Goal: Information Seeking & Learning: Find specific page/section

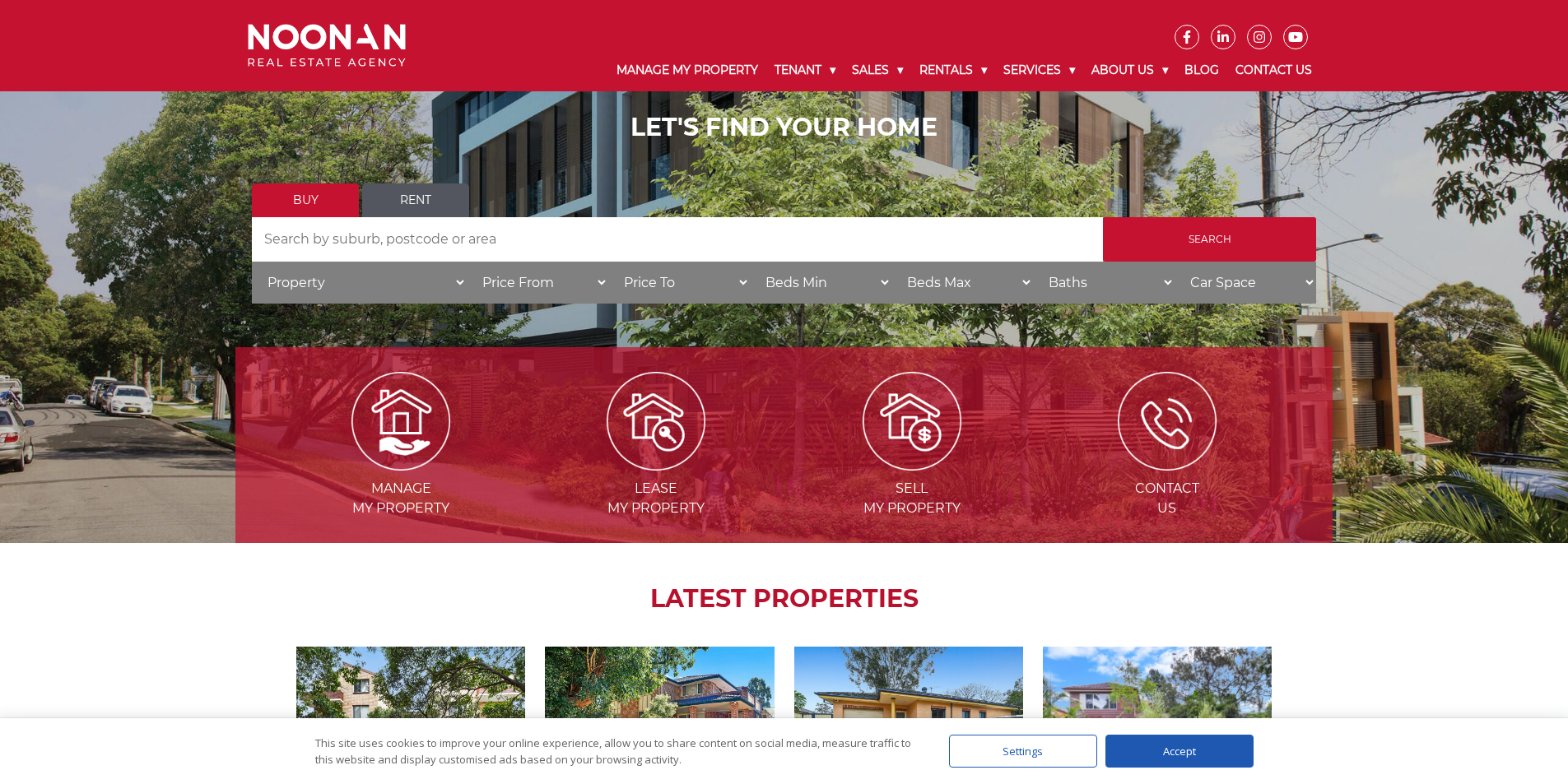
scroll to position [105, 0]
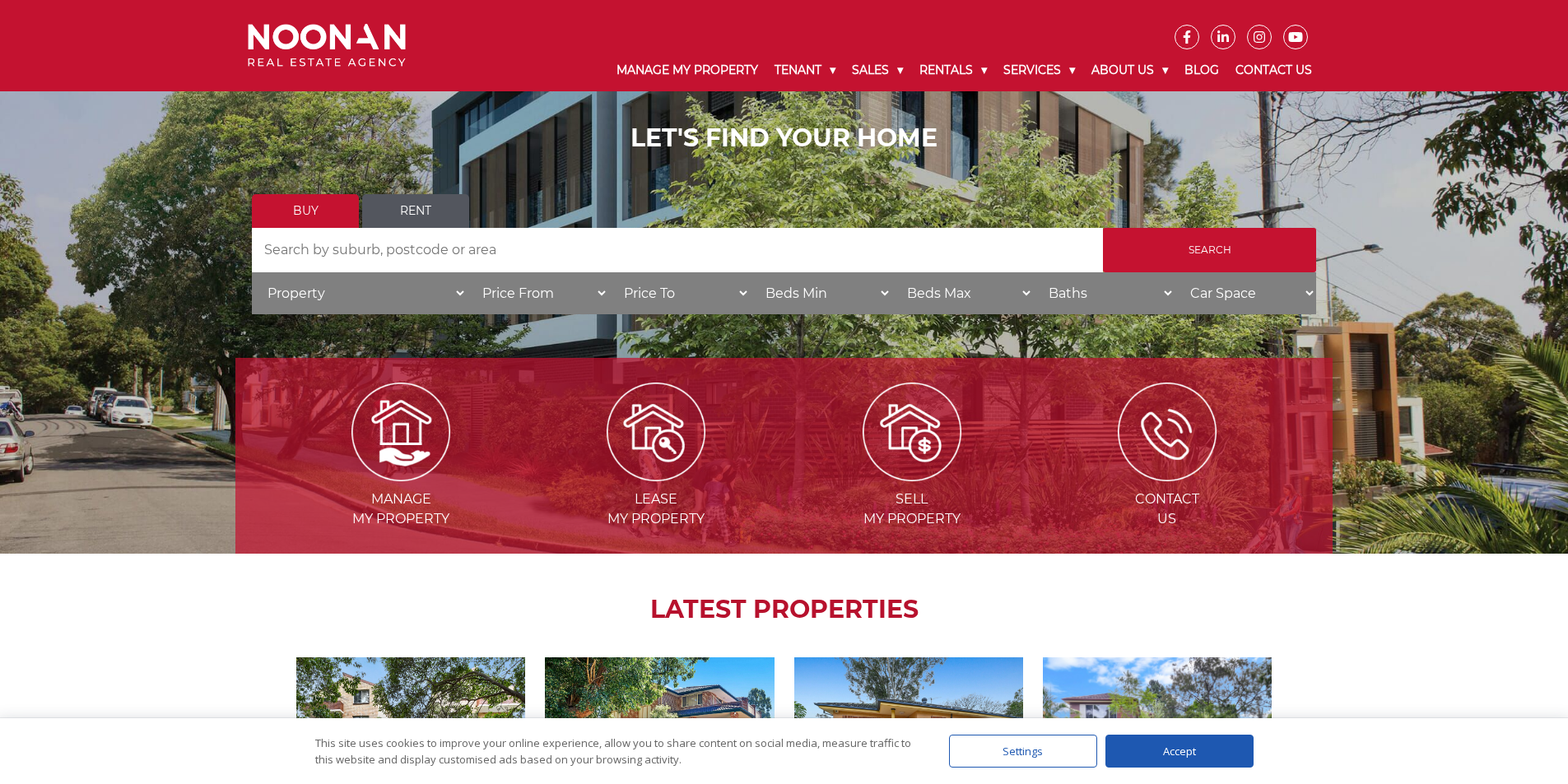
click at [466, 290] on select "Price From $50,000 $100,000 $150,000 $200,000 $250,000 $300,000 $350,000 $400,0…" at bounding box center [537, 293] width 141 height 42
click at [450, 290] on select "Property House Villa Apartment Townhouse Duplex Semi-detached Unit Terrace Other" at bounding box center [360, 293] width 215 height 42
click at [397, 255] on input "Search by Address" at bounding box center [677, 250] width 851 height 45
type input "409 king georges rd, beverly hills"
click at [1103, 228] on input "Search" at bounding box center [1209, 250] width 213 height 45
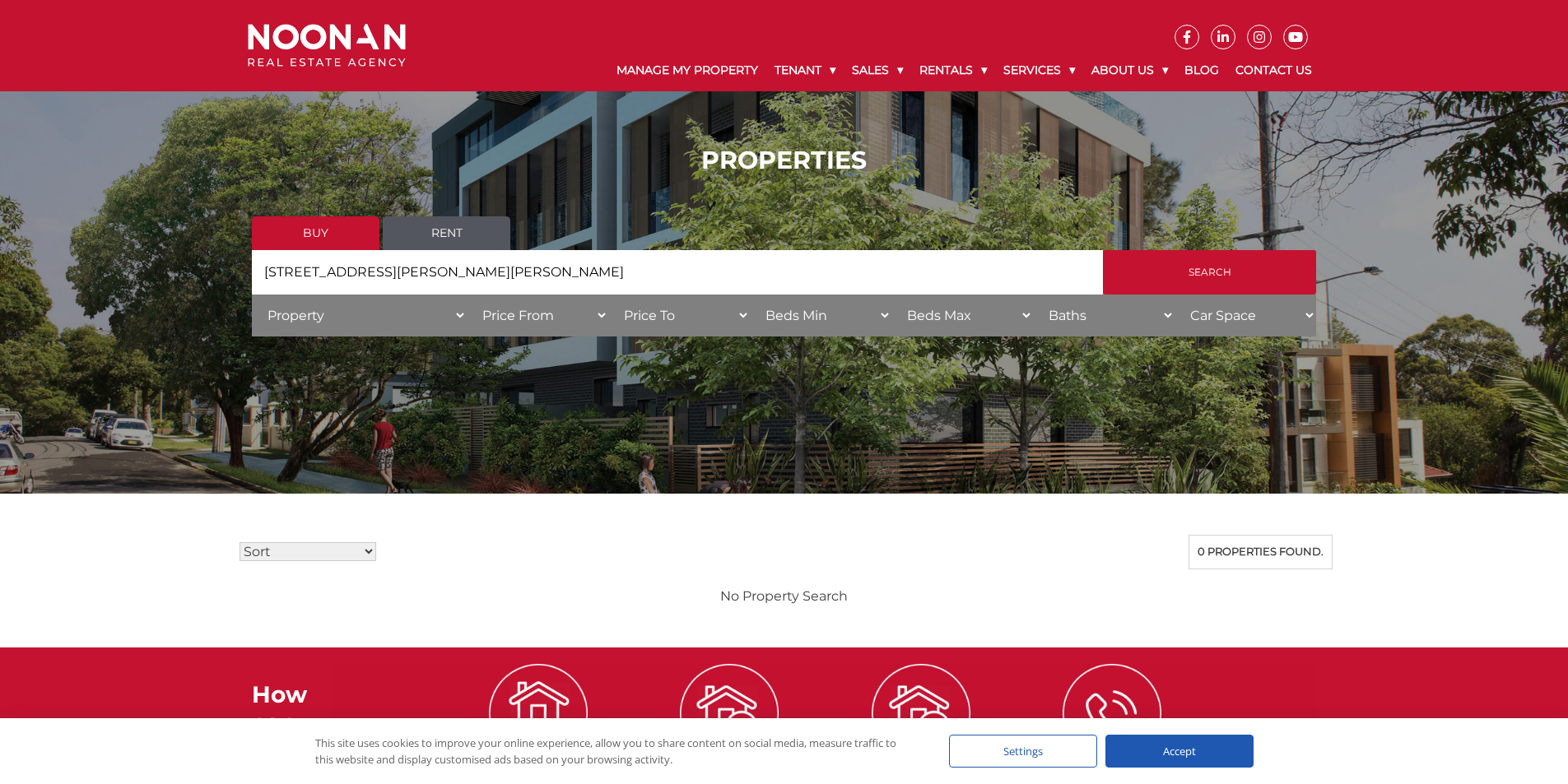
drag, startPoint x: 509, startPoint y: 278, endPoint x: 177, endPoint y: 265, distance: 332.3
click at [177, 265] on div "PROPERTIES Buy Rent Search Search by Address 409 king georges rd, beverly hills…" at bounding box center [784, 246] width 1568 height 252
type input "Beverly Hills"
click at [1103, 250] on input "Search" at bounding box center [1209, 272] width 213 height 45
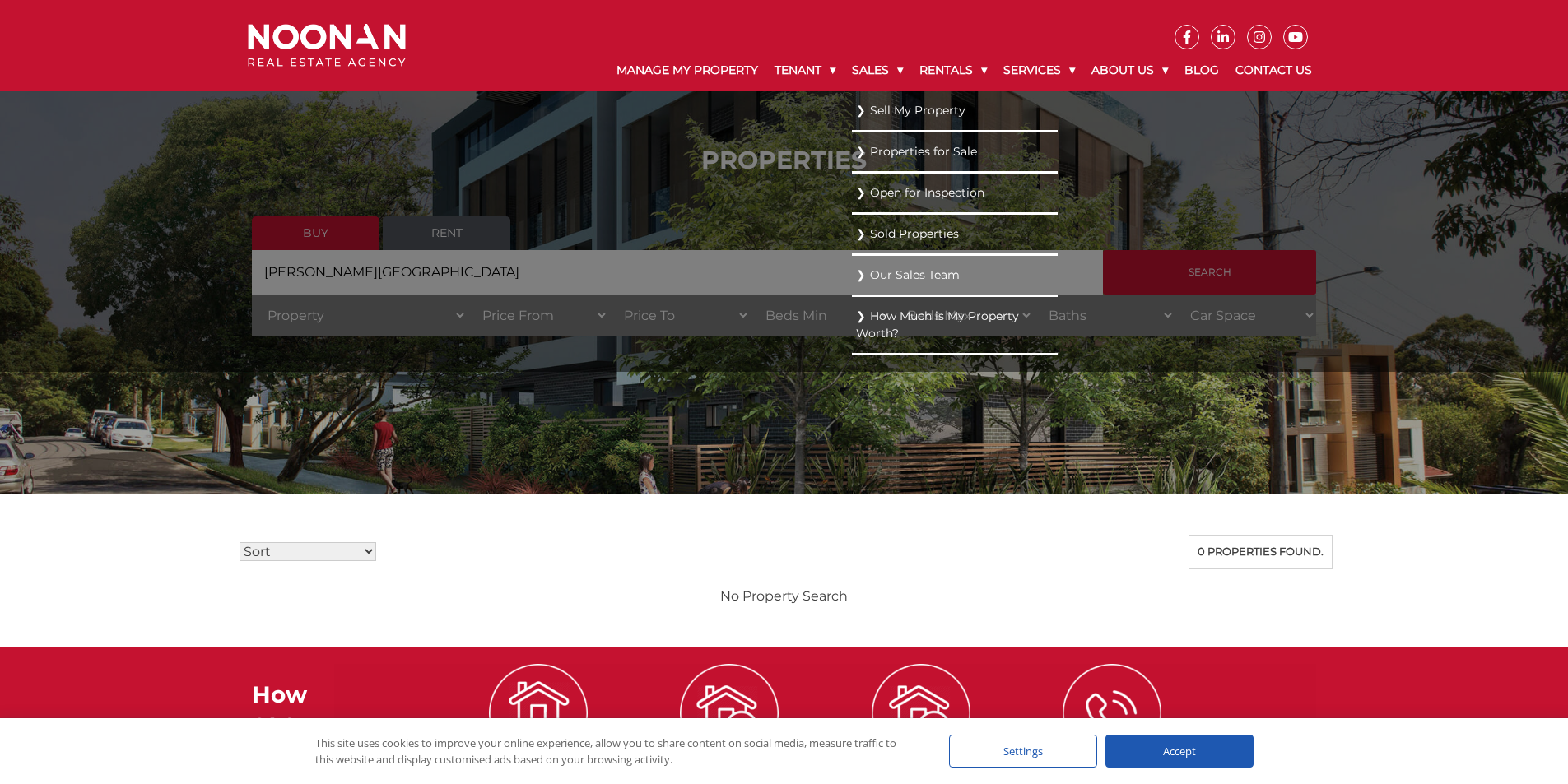
click at [898, 275] on link "Our Sales Team" at bounding box center [954, 275] width 197 height 22
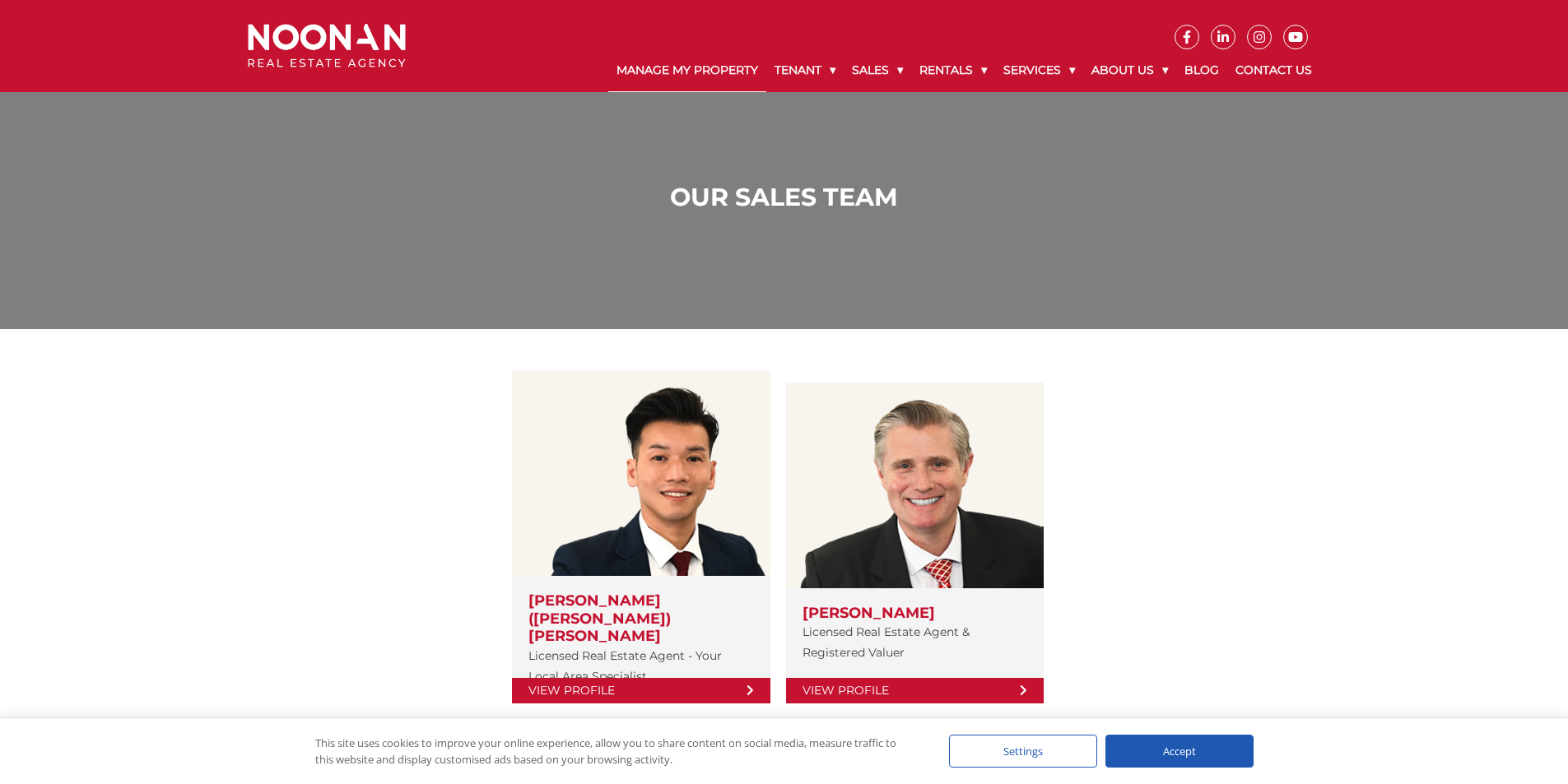
click at [645, 63] on link "Manage My Property" at bounding box center [687, 71] width 158 height 43
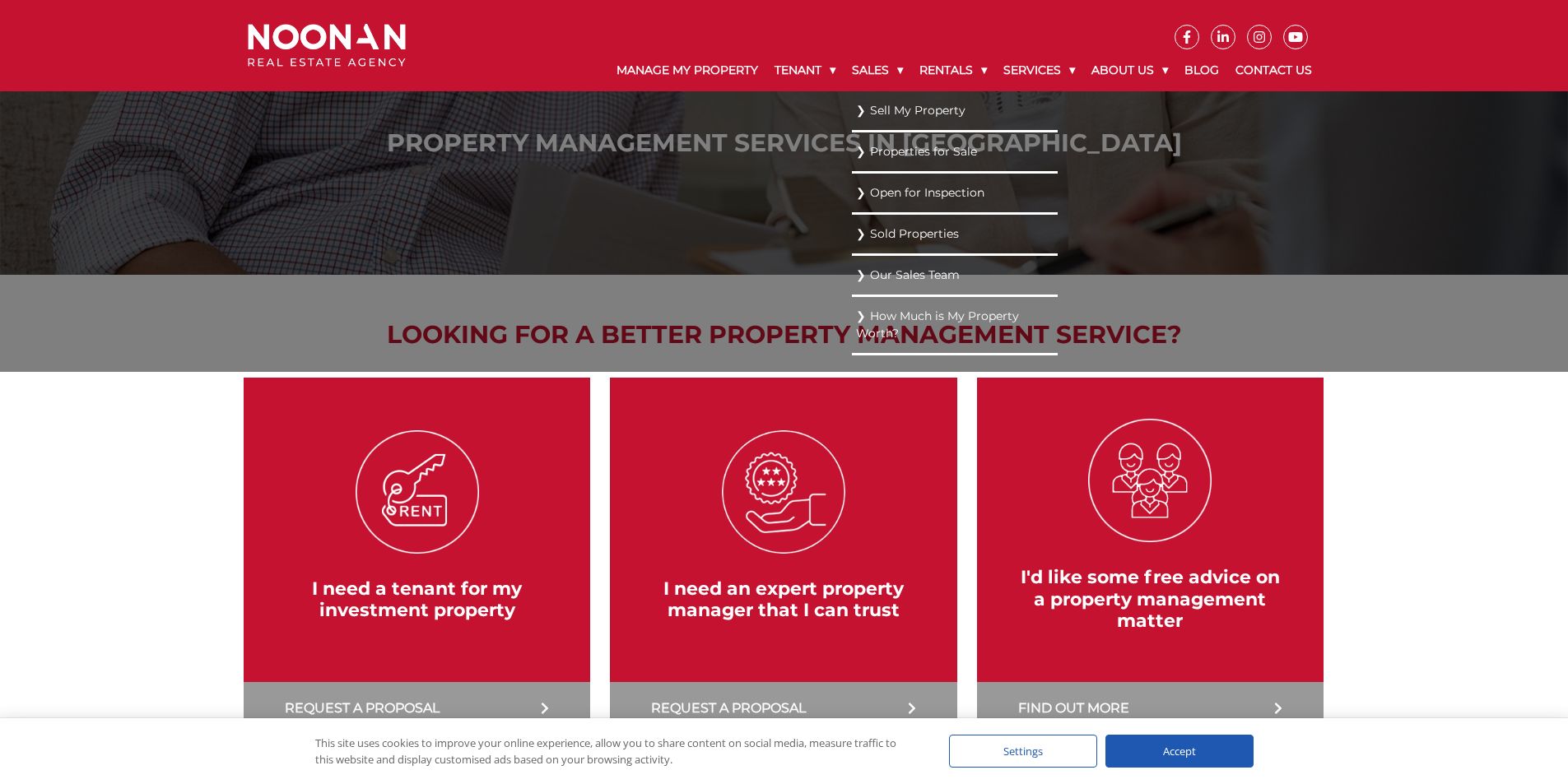
scroll to position [55, 0]
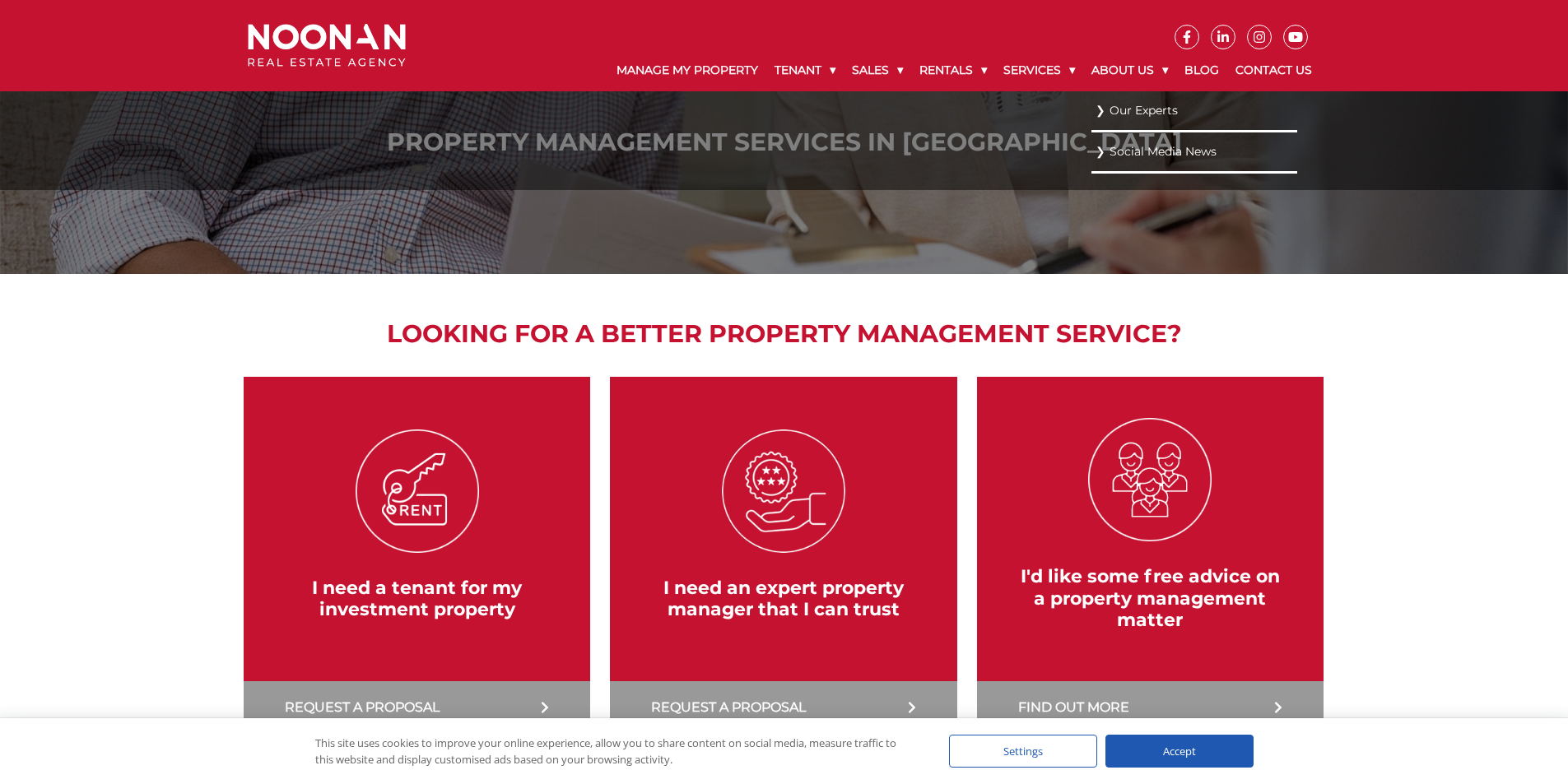
click at [1129, 106] on link "Our Experts" at bounding box center [1194, 111] width 197 height 22
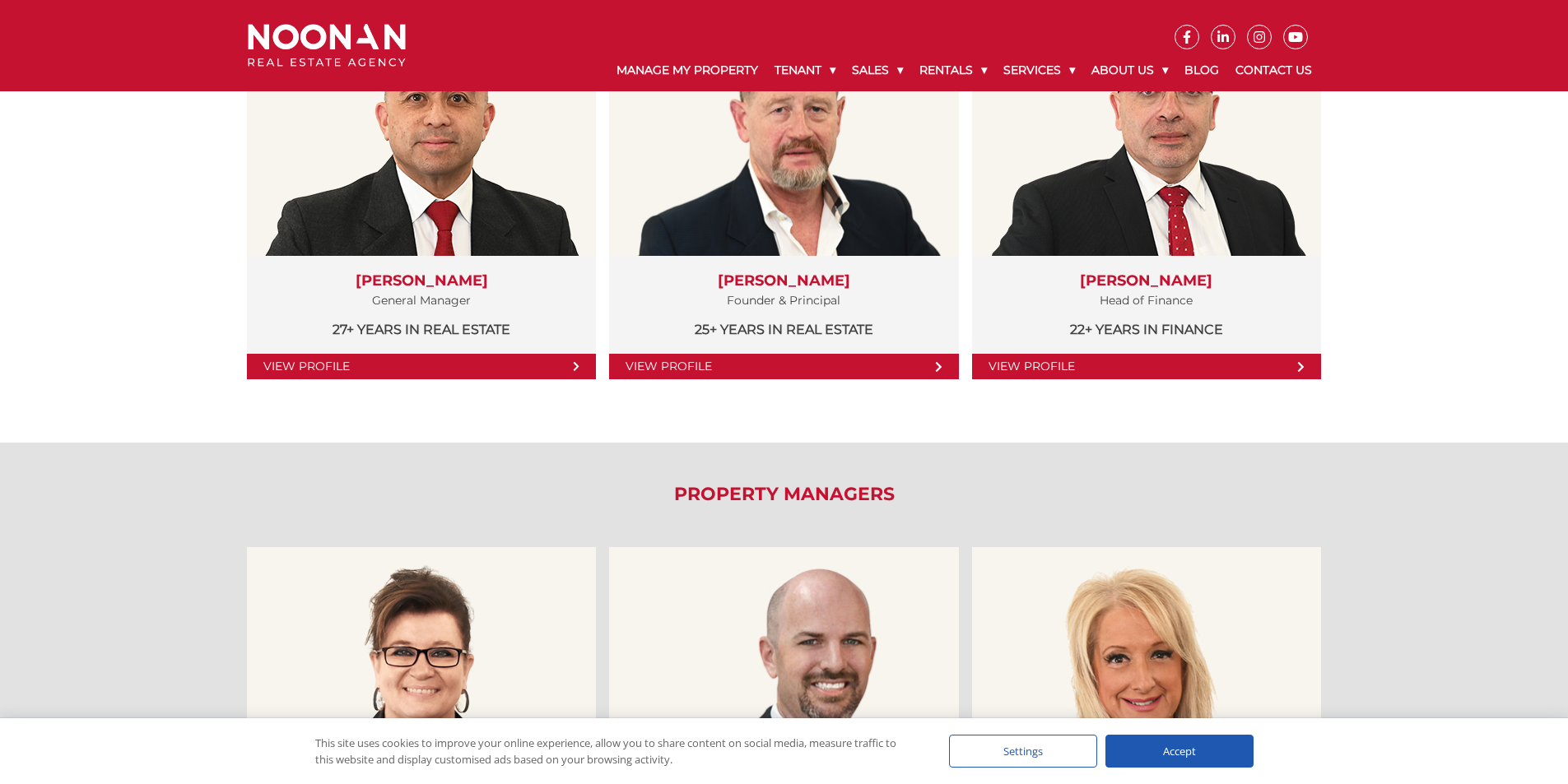
scroll to position [385, 0]
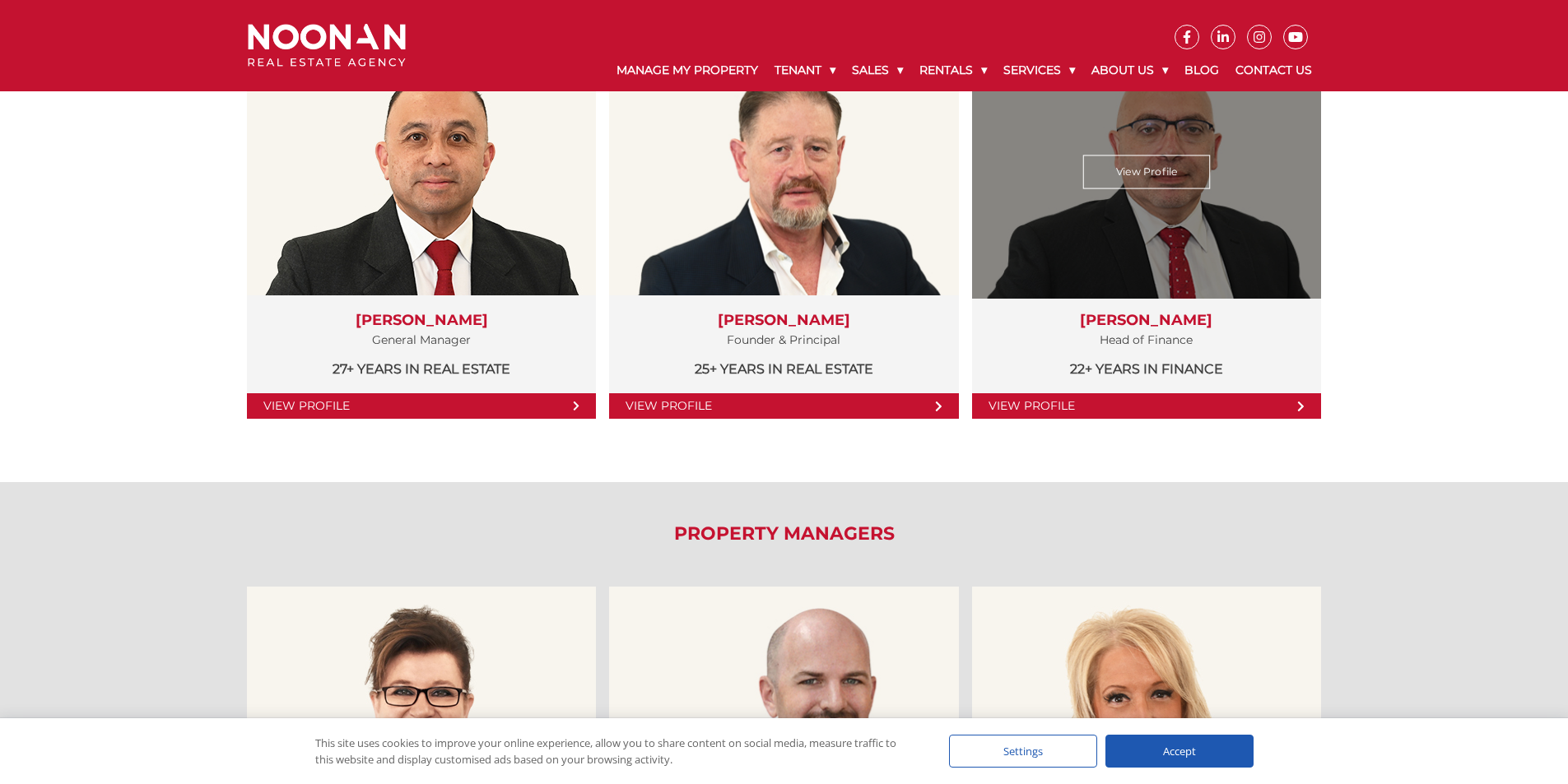
click at [1270, 406] on link "View Profile" at bounding box center [1147, 406] width 349 height 26
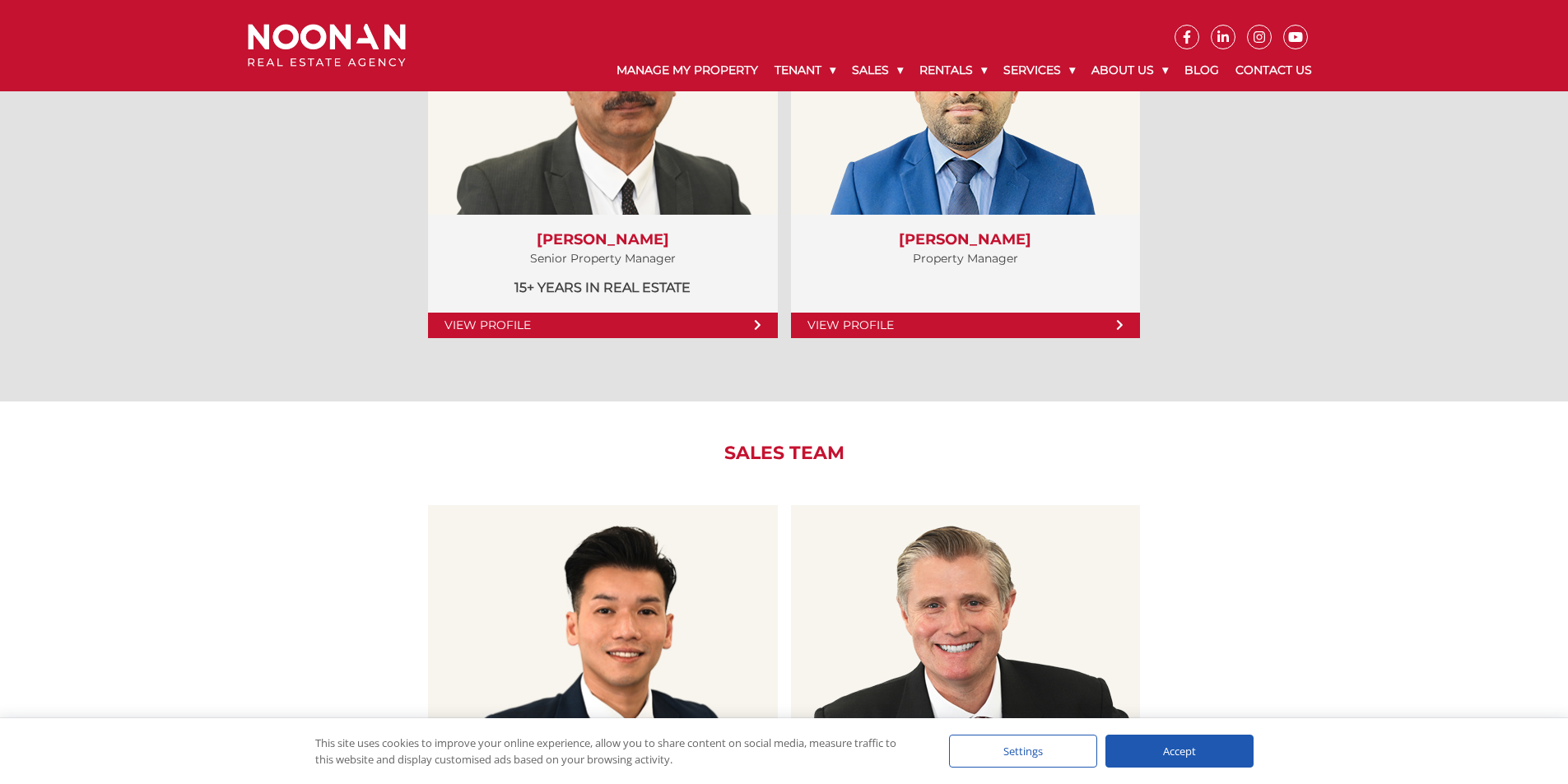
scroll to position [1290, 0]
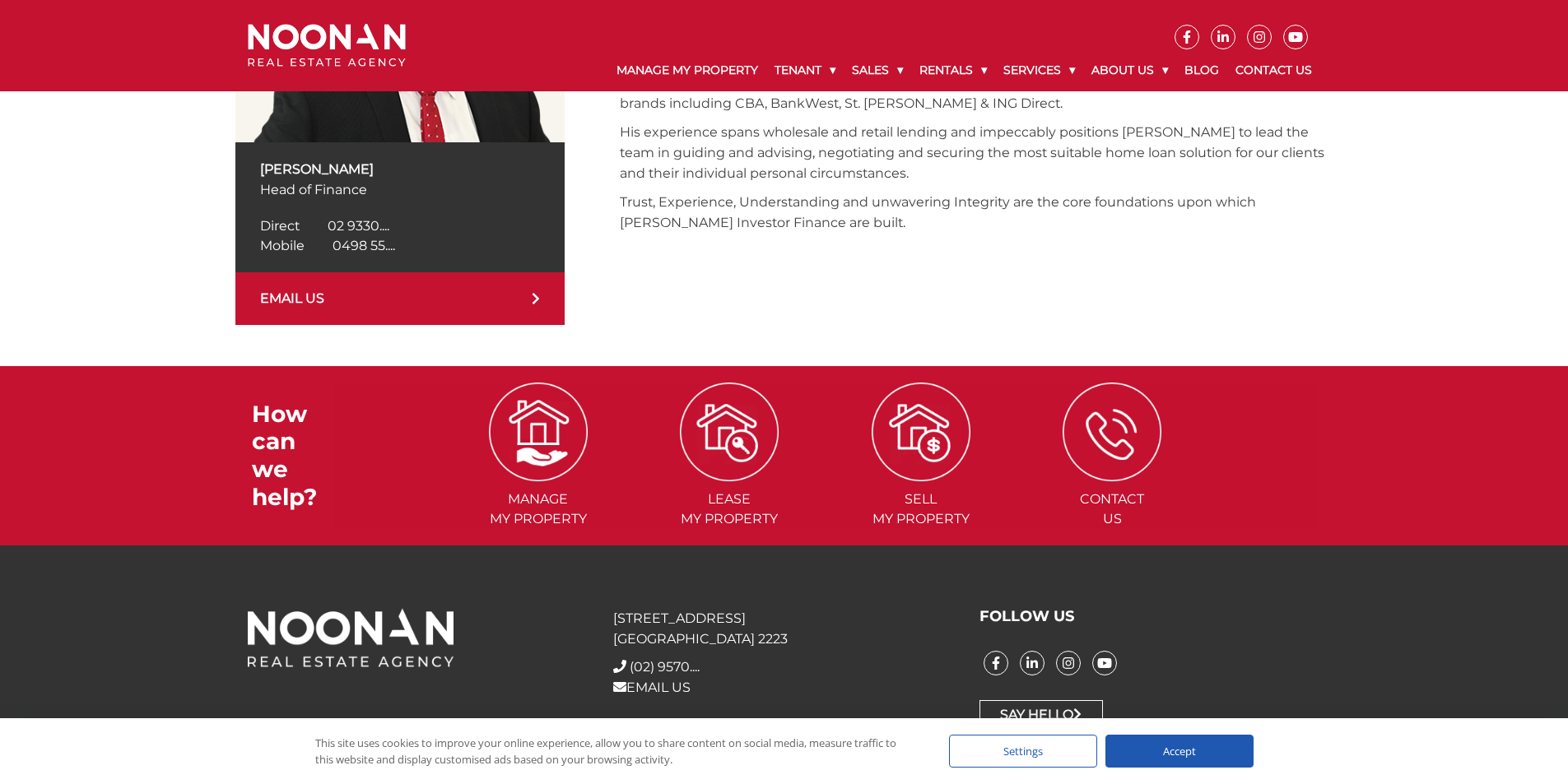
scroll to position [466, 0]
